Goal: Obtain resource: Obtain resource

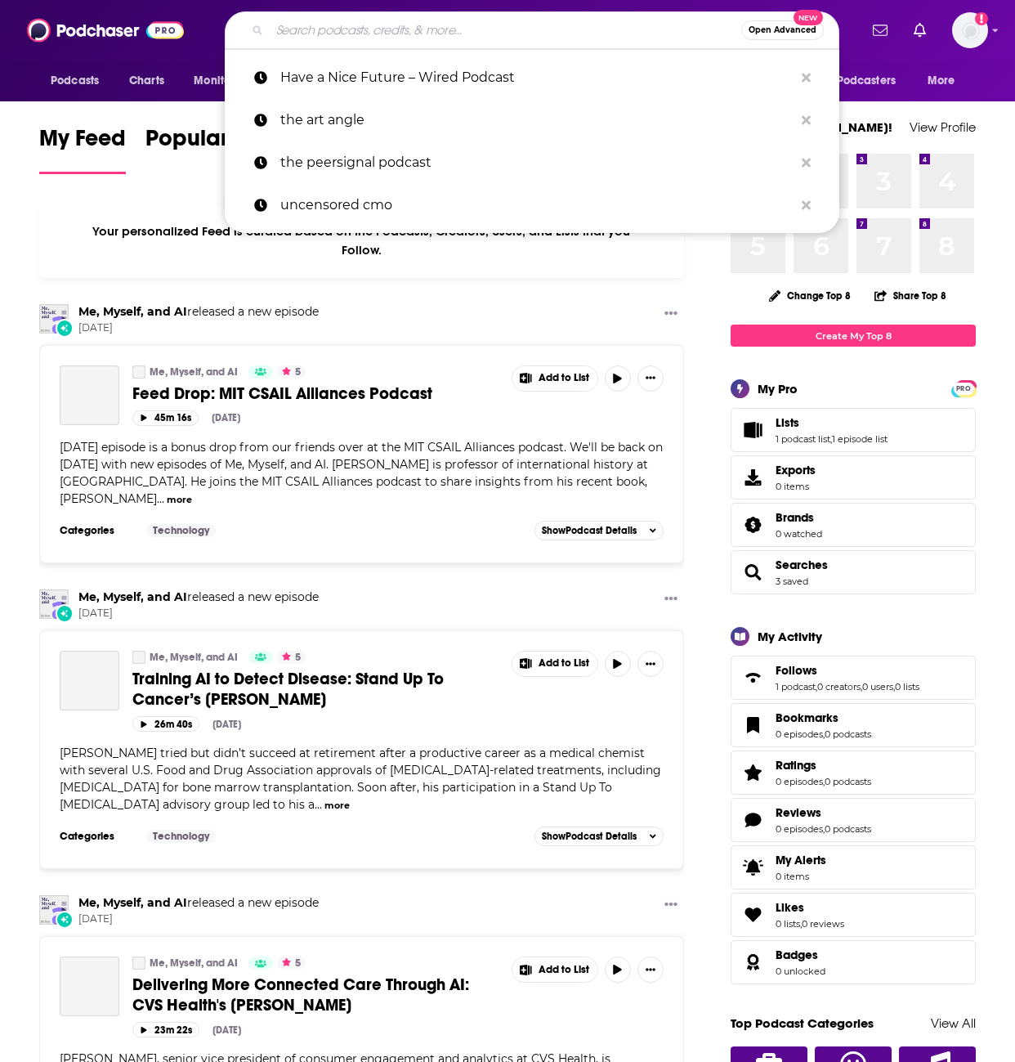
click at [372, 30] on input "Search podcasts, credits, & more..." at bounding box center [506, 30] width 472 height 26
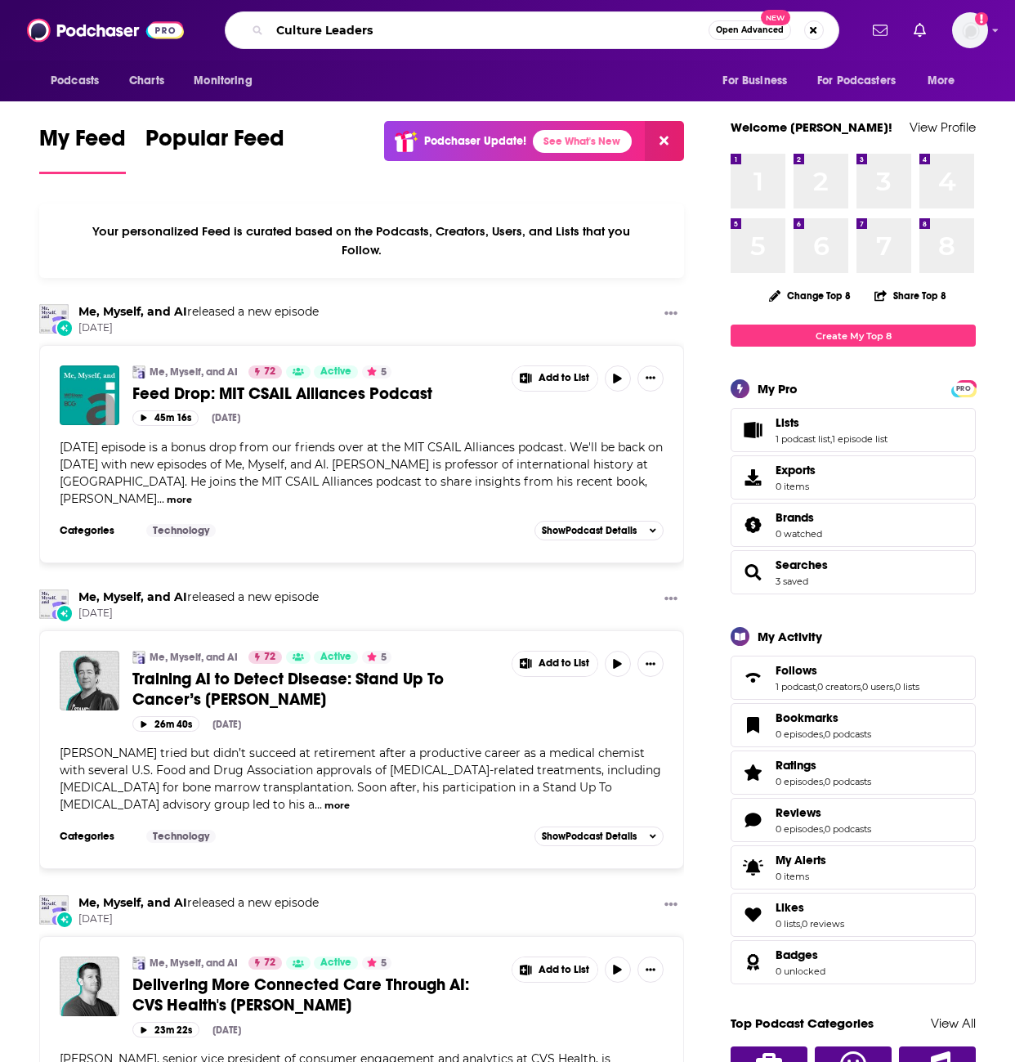
type input "Culture Leaders"
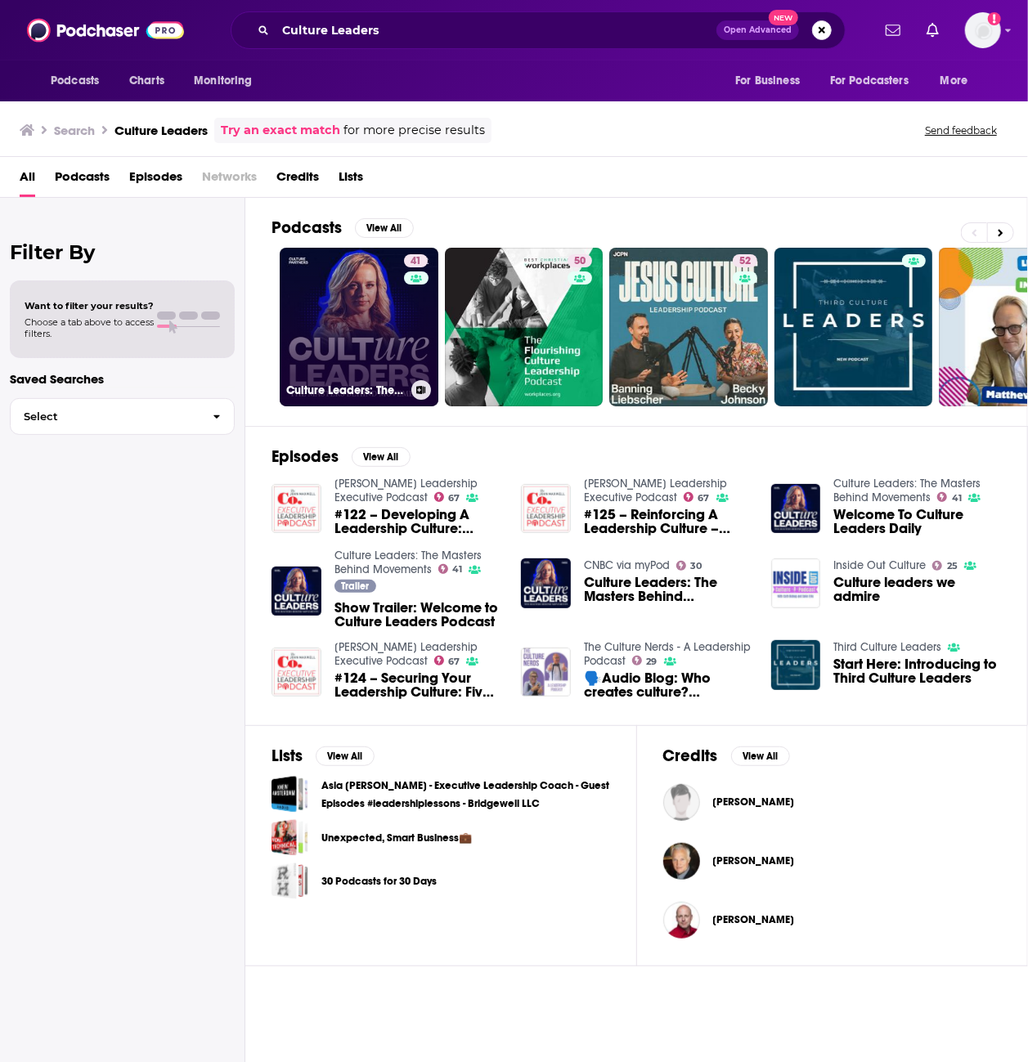
click at [395, 322] on link "41 Culture Leaders: The Masters Behind Movements" at bounding box center [359, 327] width 159 height 159
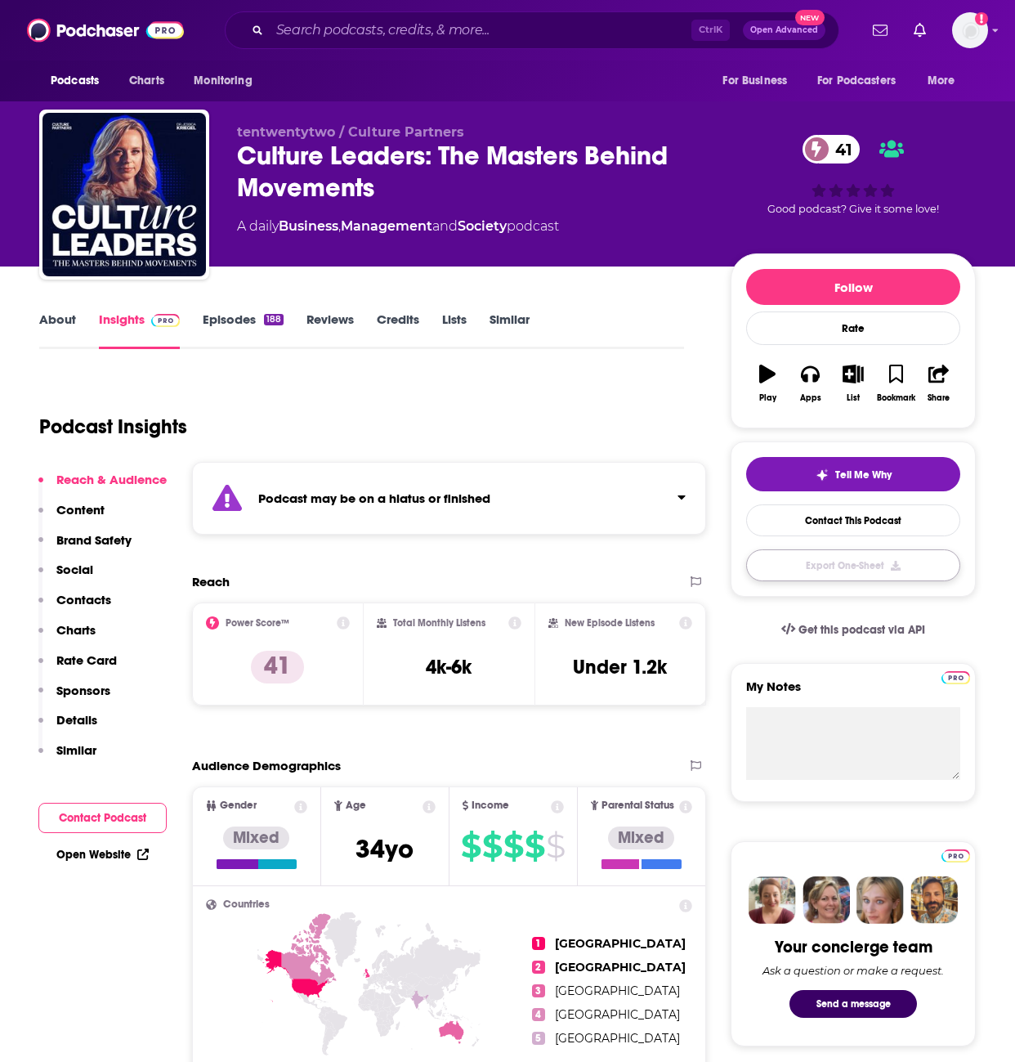
click at [878, 564] on button "Export One-Sheet" at bounding box center [853, 565] width 214 height 32
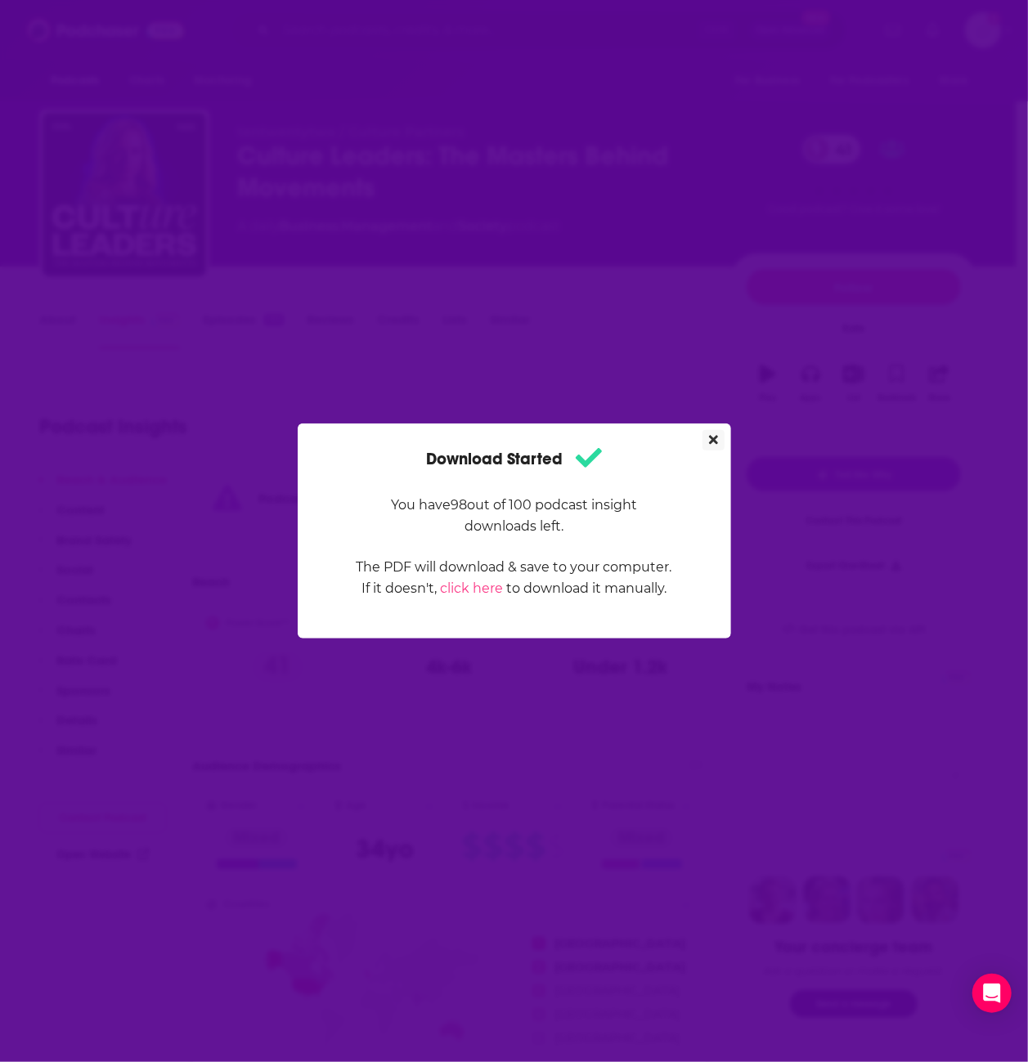
click at [718, 445] on button "Close" at bounding box center [713, 440] width 22 height 20
